Goal: Task Accomplishment & Management: Use online tool/utility

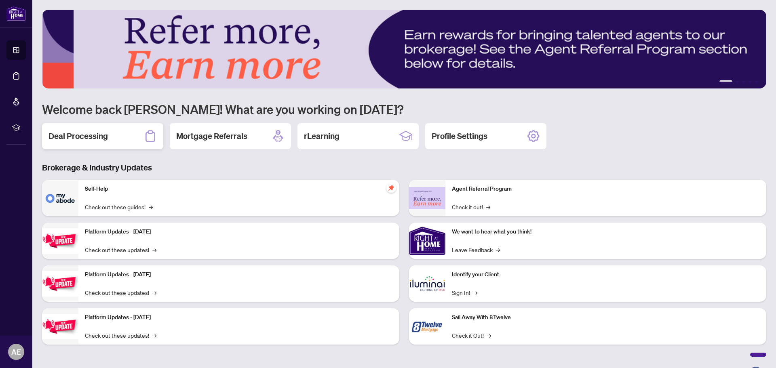
click at [91, 136] on h2 "Deal Processing" at bounding box center [78, 136] width 59 height 11
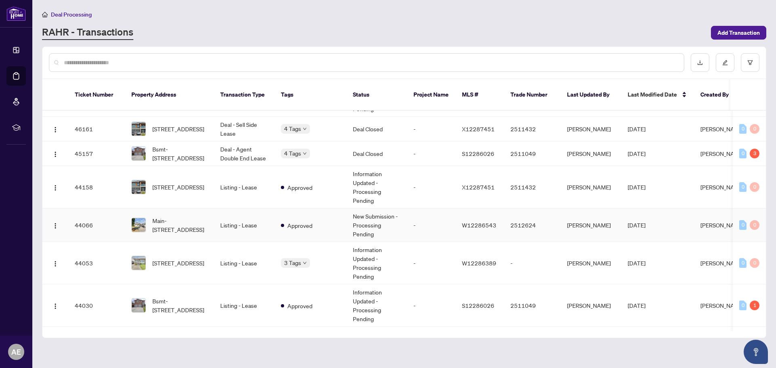
scroll to position [202, 0]
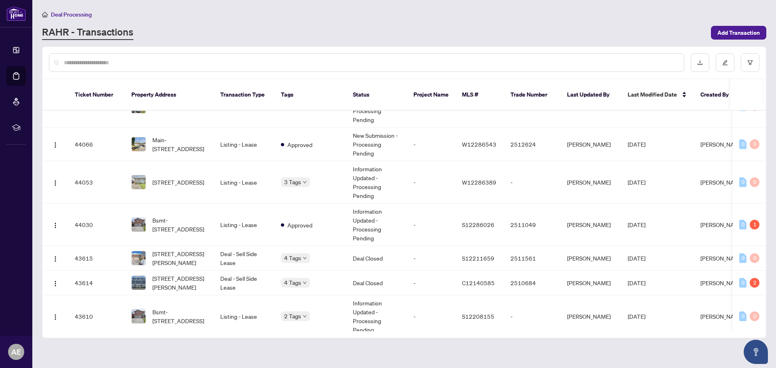
click at [163, 58] on input "text" at bounding box center [371, 62] width 614 height 9
type input "*"
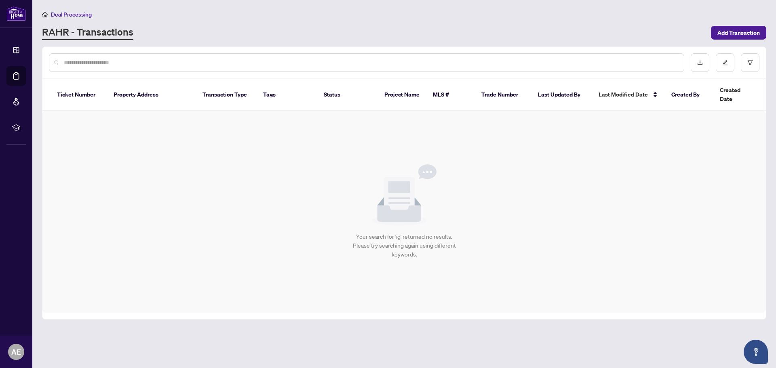
scroll to position [0, 0]
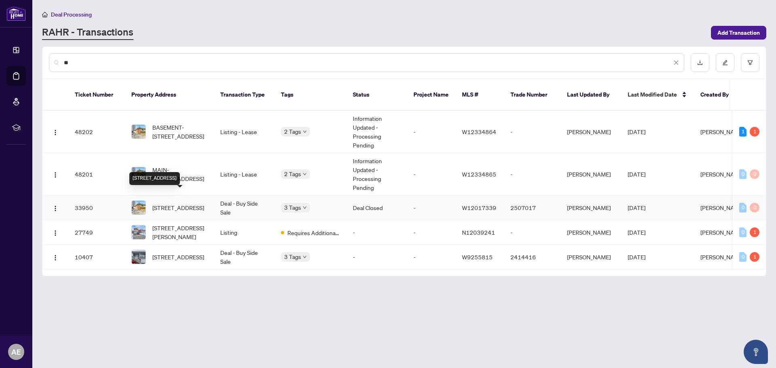
type input "**"
click at [203, 203] on span "[STREET_ADDRESS]" at bounding box center [178, 207] width 52 height 9
